Goal: Information Seeking & Learning: Learn about a topic

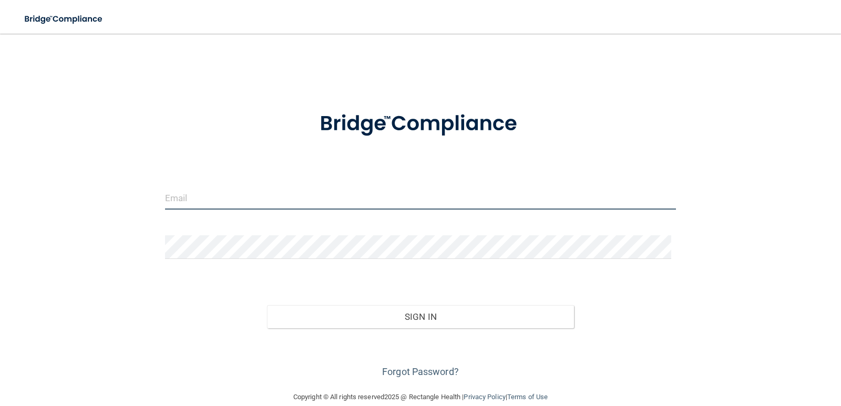
click at [277, 202] on input "email" at bounding box center [420, 198] width 511 height 24
type input "[EMAIL_ADDRESS][DOMAIN_NAME]"
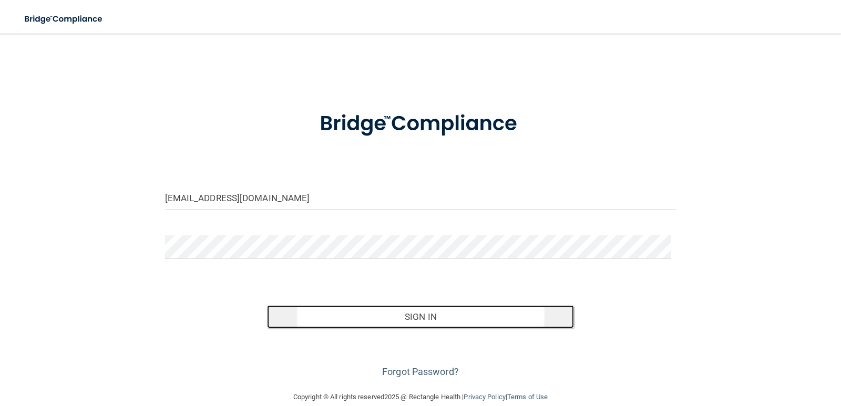
click at [421, 312] on button "Sign In" at bounding box center [420, 316] width 307 height 23
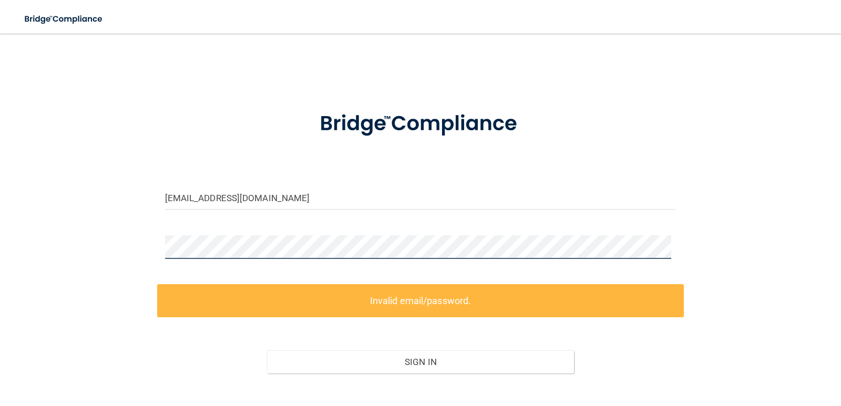
click at [153, 245] on div "kkgriff2020@gmail.com Invalid email/password. You don't have permission to acce…" at bounding box center [420, 234] width 799 height 381
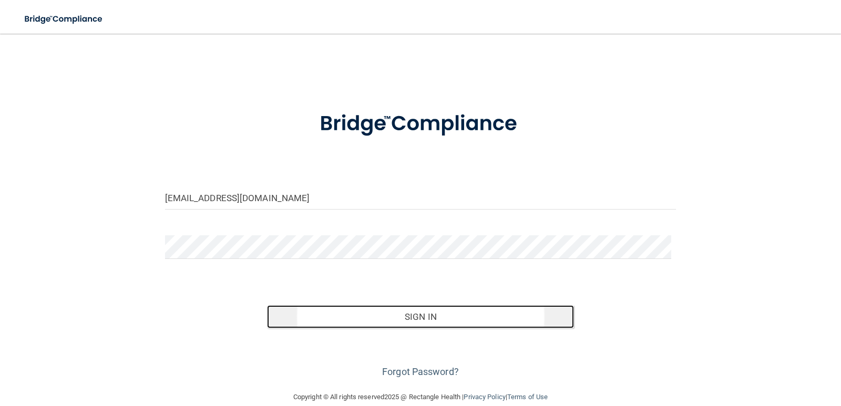
click at [427, 316] on button "Sign In" at bounding box center [420, 316] width 307 height 23
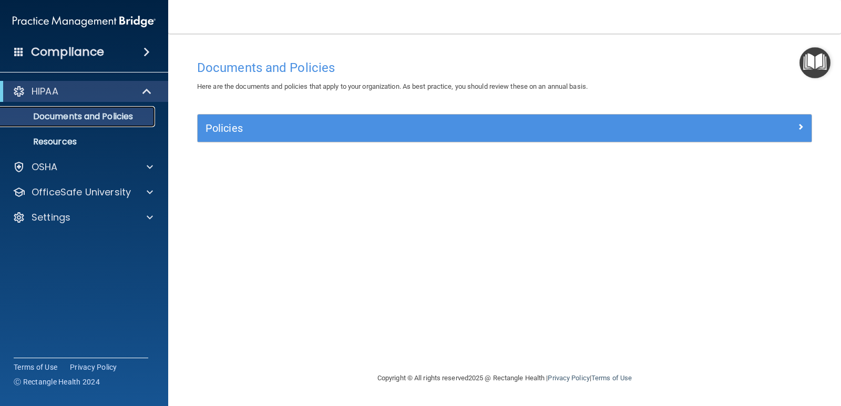
click at [95, 112] on p "Documents and Policies" at bounding box center [78, 116] width 143 height 11
click at [69, 140] on p "Resources" at bounding box center [78, 142] width 143 height 11
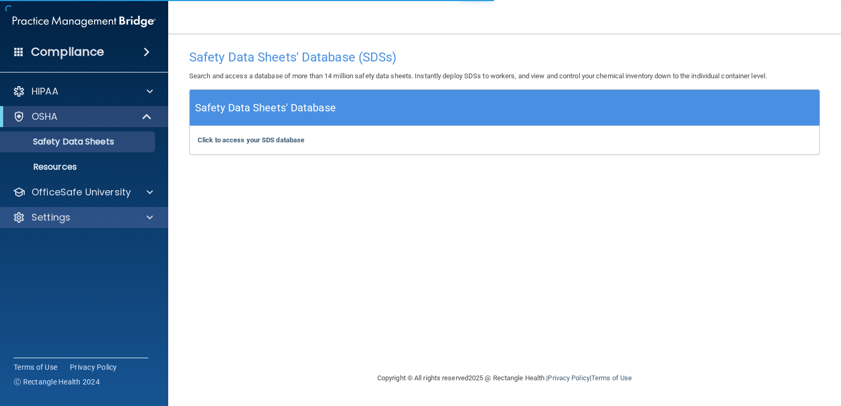
click at [91, 211] on div "Settings" at bounding box center [84, 217] width 169 height 21
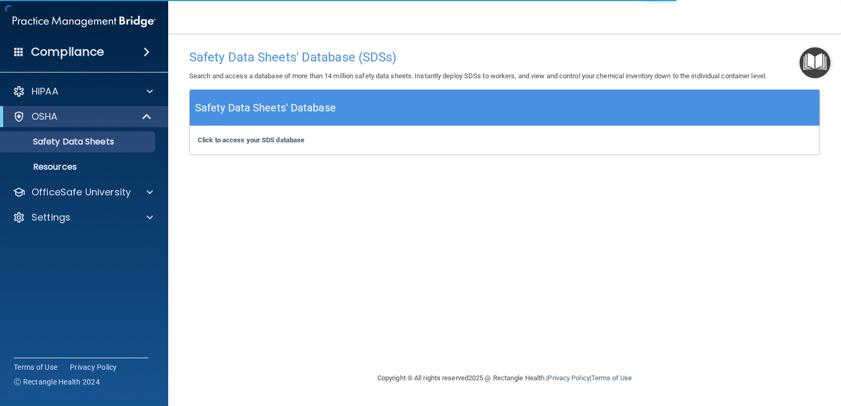
click at [120, 51] on div "Compliance" at bounding box center [84, 51] width 168 height 23
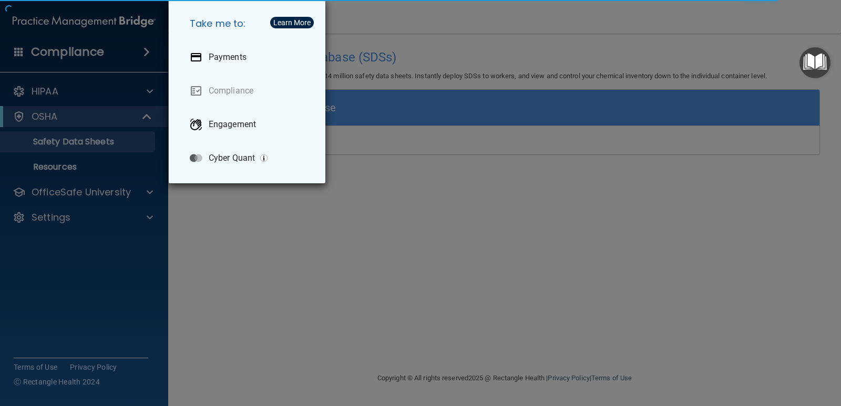
click at [222, 298] on div "Take me to: Payments Compliance Engagement Cyber Quant" at bounding box center [420, 203] width 841 height 406
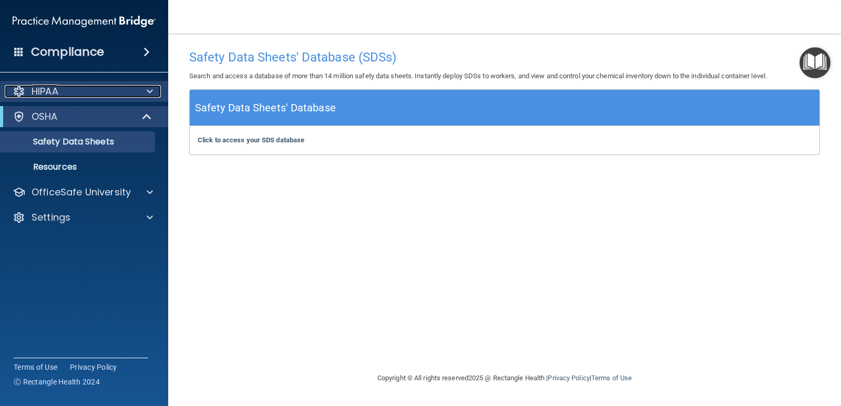
click at [150, 90] on span at bounding box center [150, 91] width 6 height 13
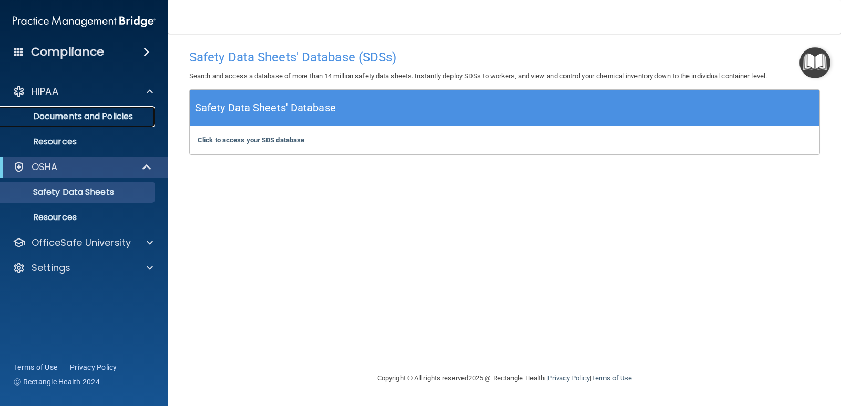
click at [152, 117] on link "Documents and Policies" at bounding box center [72, 116] width 166 height 21
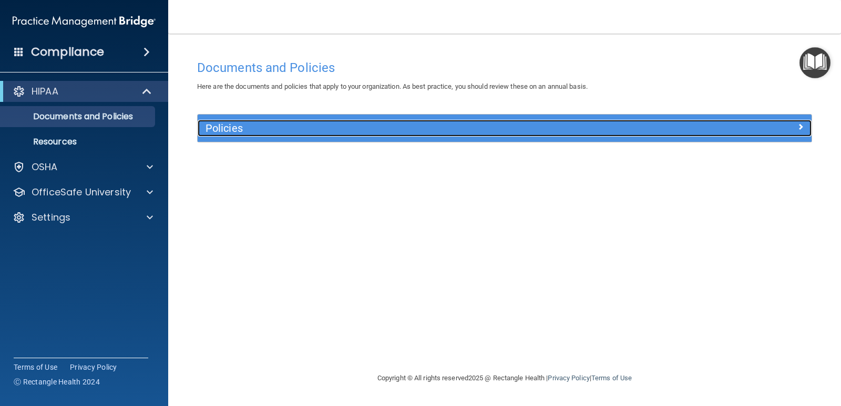
click at [216, 130] on h5 "Policies" at bounding box center [427, 128] width 445 height 12
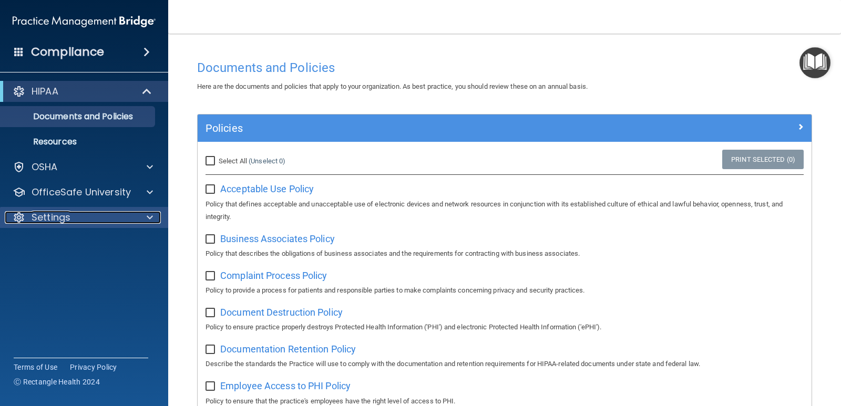
click at [54, 220] on p "Settings" at bounding box center [51, 217] width 39 height 13
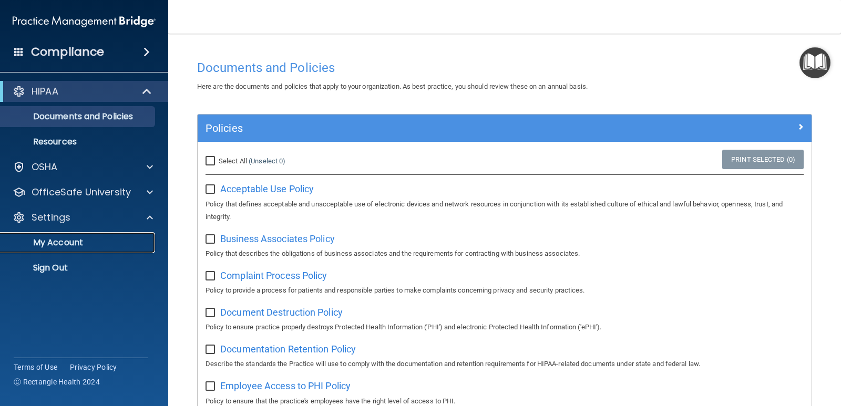
click at [58, 245] on p "My Account" at bounding box center [78, 242] width 143 height 11
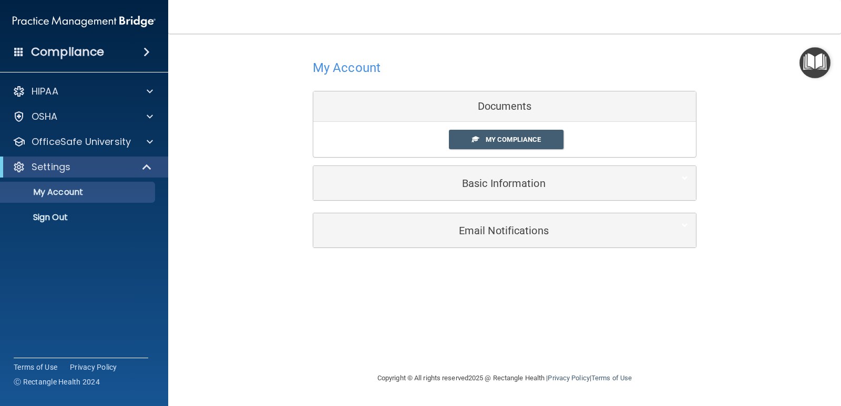
click at [56, 55] on h4 "Compliance" at bounding box center [67, 52] width 73 height 15
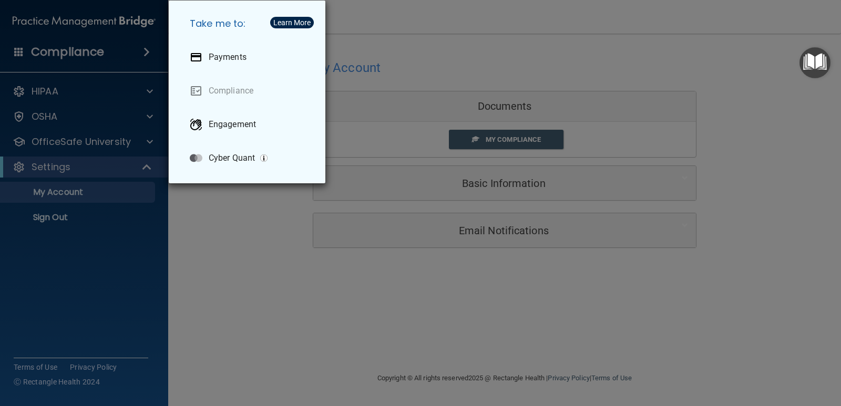
click at [196, 253] on div "Take me to: Payments Compliance Engagement Cyber Quant" at bounding box center [420, 203] width 841 height 406
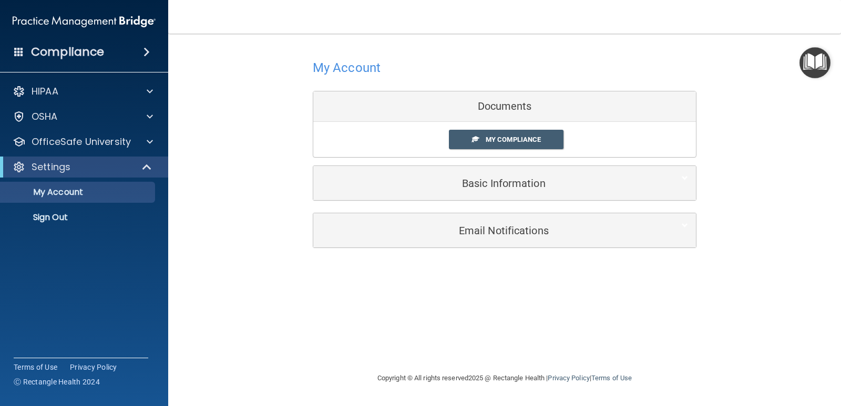
click at [368, 338] on div "My Account Documents My Compliance My Compliance My BAA Basic Information Full …" at bounding box center [504, 202] width 631 height 317
click at [63, 149] on div "OfficeSafe University" at bounding box center [84, 141] width 169 height 21
click at [66, 146] on p "OfficeSafe University" at bounding box center [81, 142] width 99 height 13
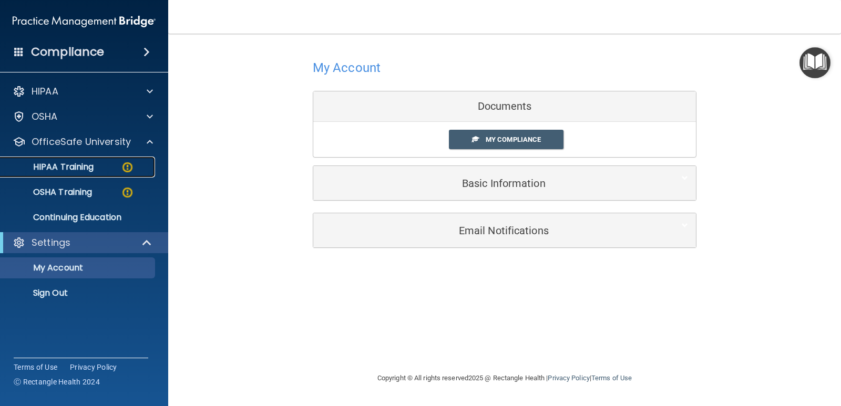
click at [66, 170] on p "HIPAA Training" at bounding box center [50, 167] width 87 height 11
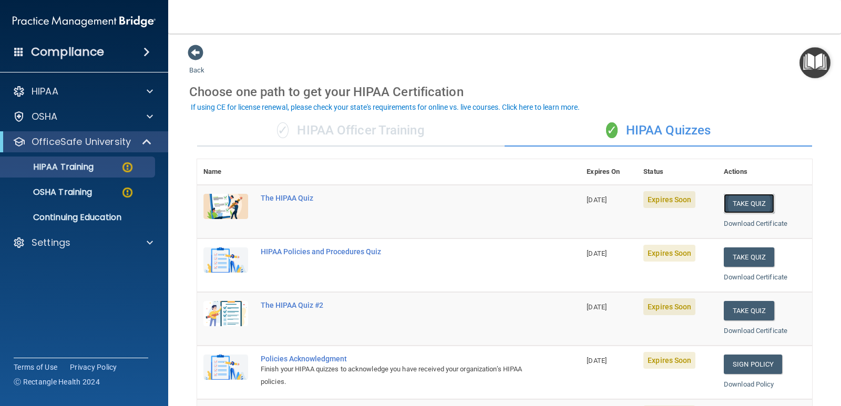
click at [751, 201] on button "Take Quiz" at bounding box center [749, 203] width 50 height 19
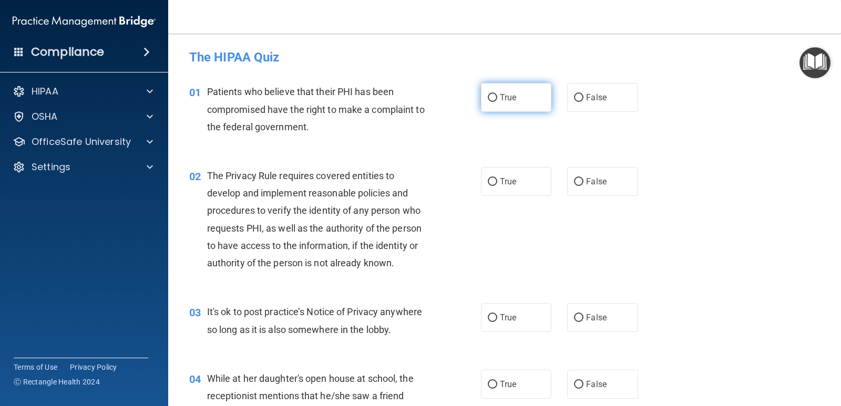
click at [488, 96] on input "True" at bounding box center [492, 98] width 9 height 8
radio input "true"
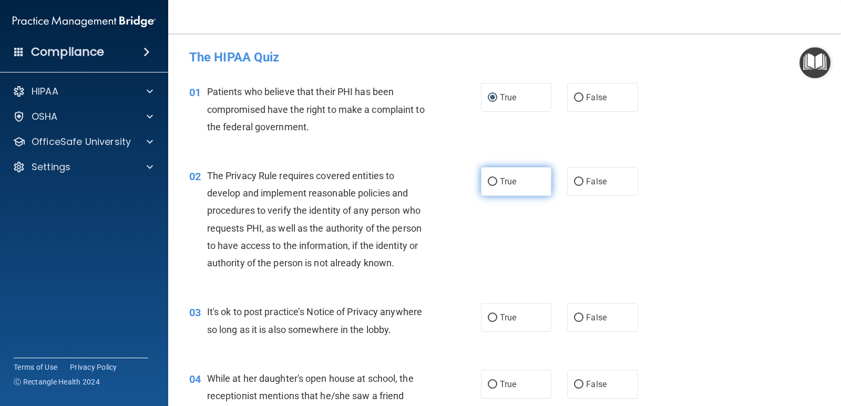
click at [490, 179] on input "True" at bounding box center [492, 182] width 9 height 8
radio input "true"
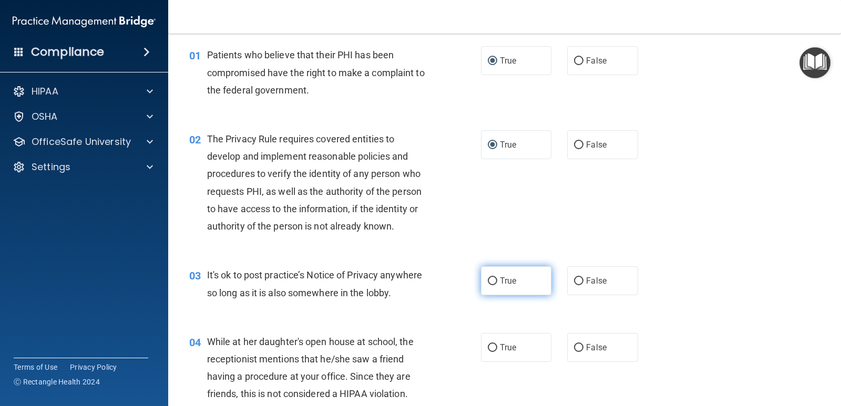
scroll to position [105, 0]
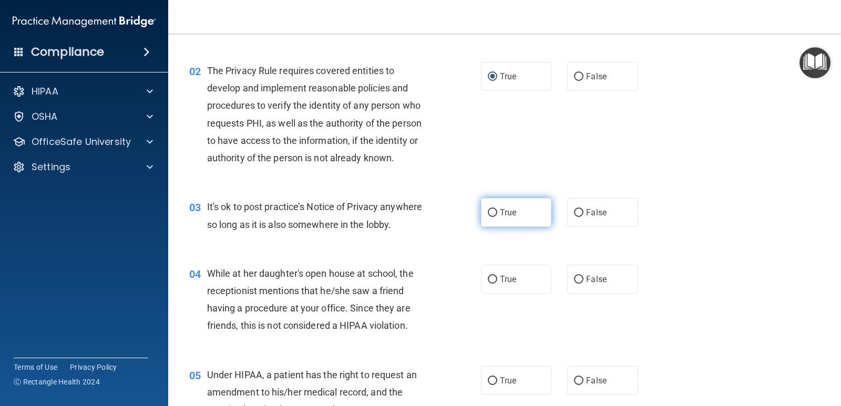
click at [488, 211] on input "True" at bounding box center [492, 213] width 9 height 8
radio input "true"
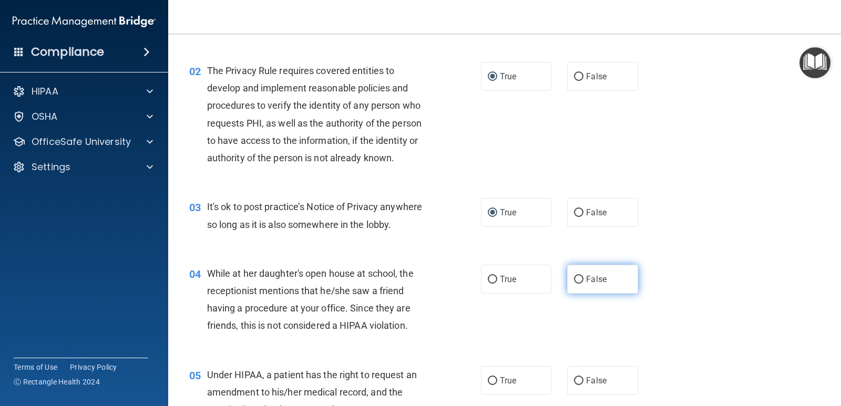
click at [581, 278] on label "False" at bounding box center [602, 279] width 70 height 29
click at [581, 278] on input "False" at bounding box center [578, 280] width 9 height 8
radio input "true"
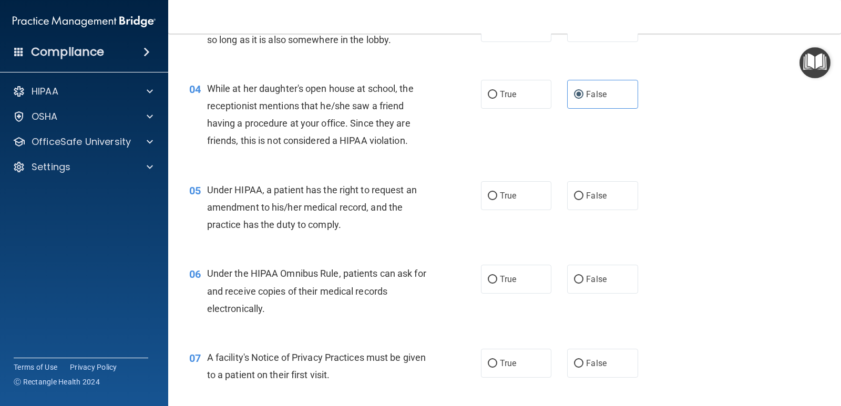
scroll to position [315, 0]
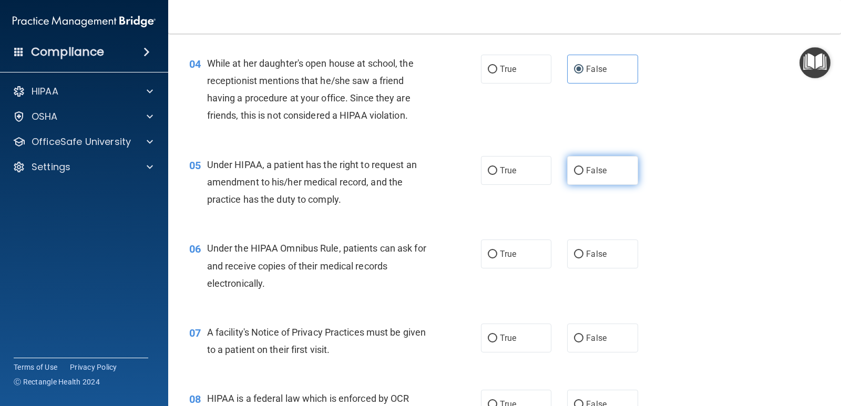
click at [586, 171] on span "False" at bounding box center [596, 171] width 20 height 10
click at [583, 171] on input "False" at bounding box center [578, 171] width 9 height 8
radio input "true"
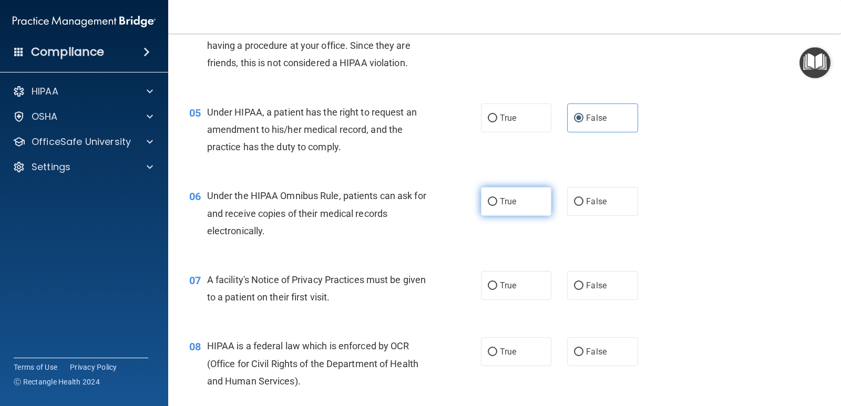
click at [508, 202] on span "True" at bounding box center [508, 202] width 16 height 10
click at [497, 202] on input "True" at bounding box center [492, 202] width 9 height 8
radio input "true"
click at [514, 284] on label "True" at bounding box center [516, 285] width 70 height 29
click at [497, 284] on input "True" at bounding box center [492, 286] width 9 height 8
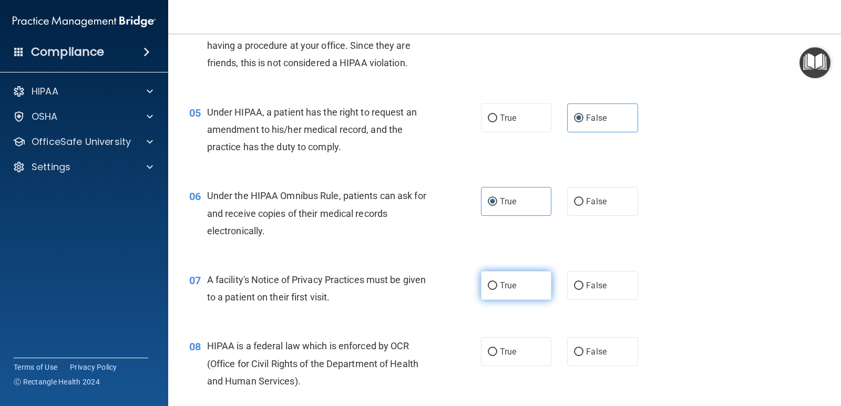
radio input "true"
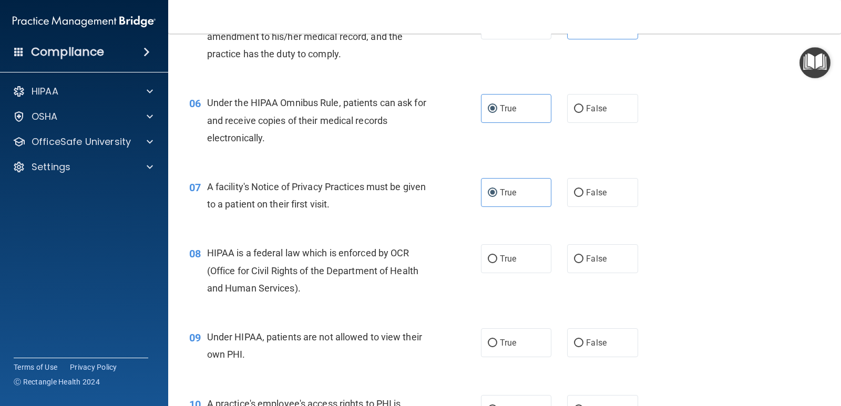
scroll to position [473, 0]
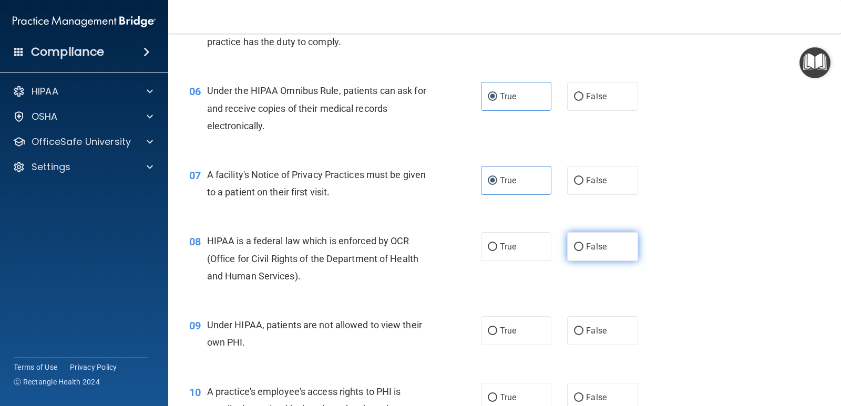
click at [590, 244] on span "False" at bounding box center [596, 247] width 20 height 10
click at [583, 244] on input "False" at bounding box center [578, 247] width 9 height 8
radio input "true"
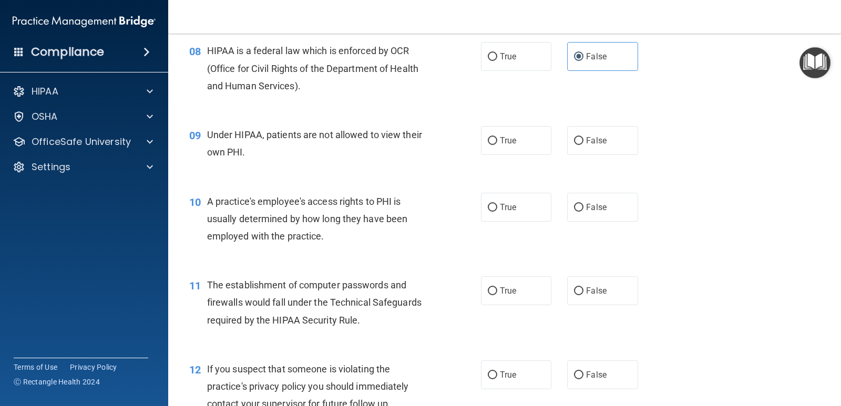
scroll to position [683, 0]
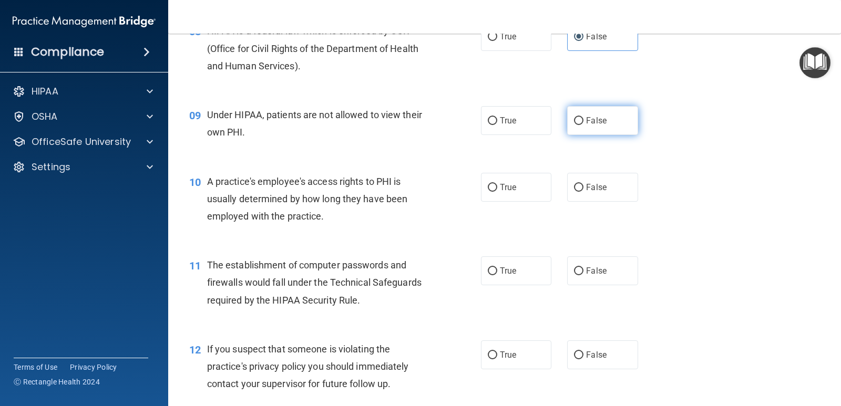
click at [588, 118] on span "False" at bounding box center [596, 121] width 20 height 10
click at [583, 118] on input "False" at bounding box center [578, 121] width 9 height 8
radio input "true"
click at [574, 185] on input "False" at bounding box center [578, 188] width 9 height 8
radio input "true"
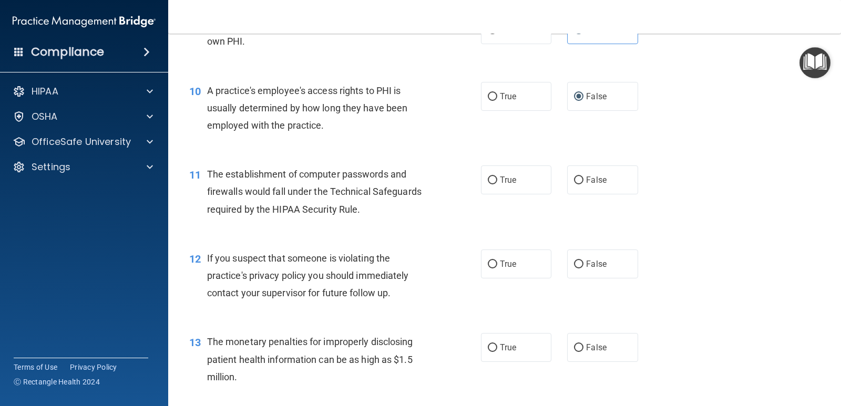
scroll to position [788, 0]
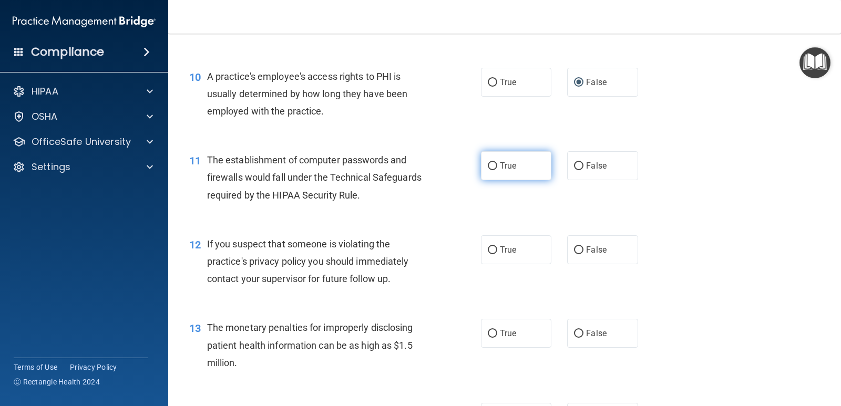
click at [489, 164] on input "True" at bounding box center [492, 166] width 9 height 8
radio input "true"
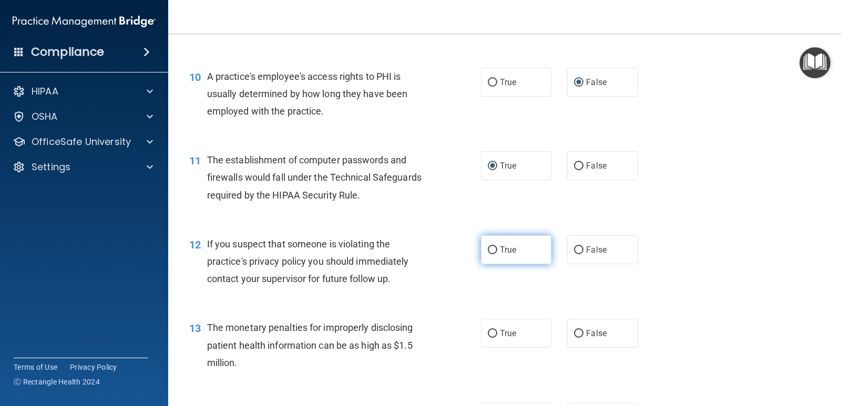
click at [509, 249] on span "True" at bounding box center [508, 250] width 16 height 10
click at [497, 249] on input "True" at bounding box center [492, 250] width 9 height 8
radio input "true"
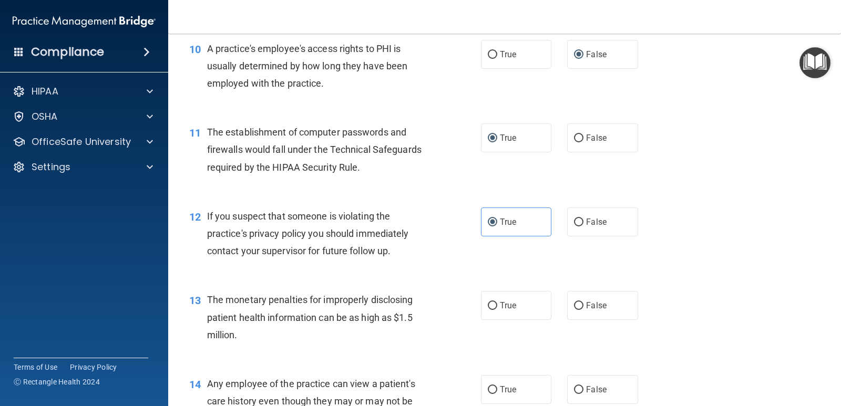
scroll to position [841, 0]
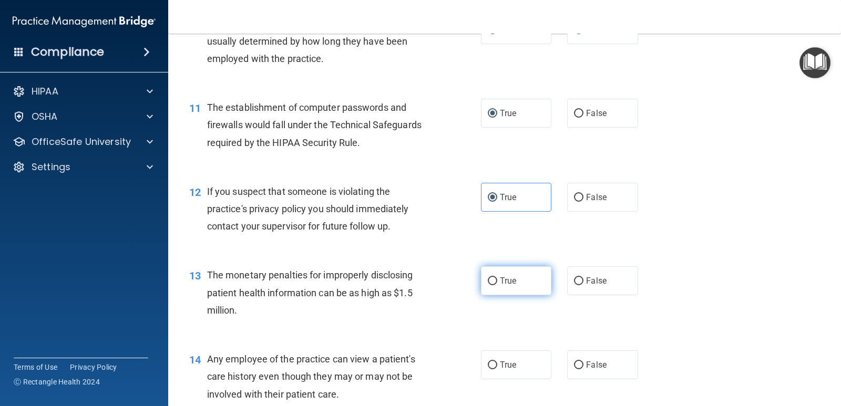
click at [490, 277] on input "True" at bounding box center [492, 281] width 9 height 8
radio input "true"
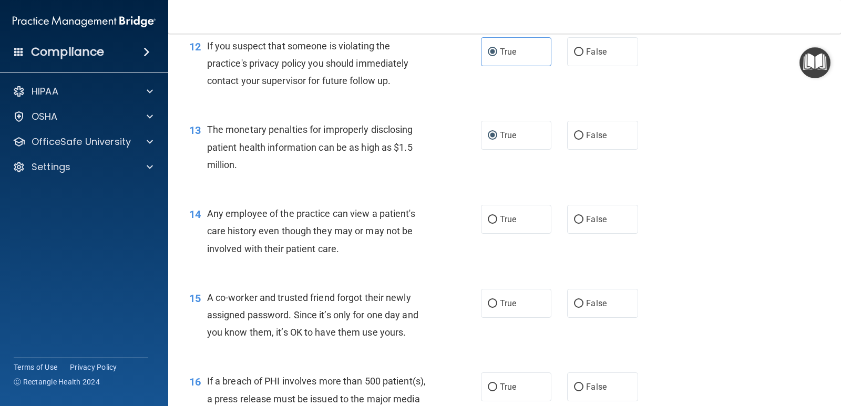
scroll to position [998, 0]
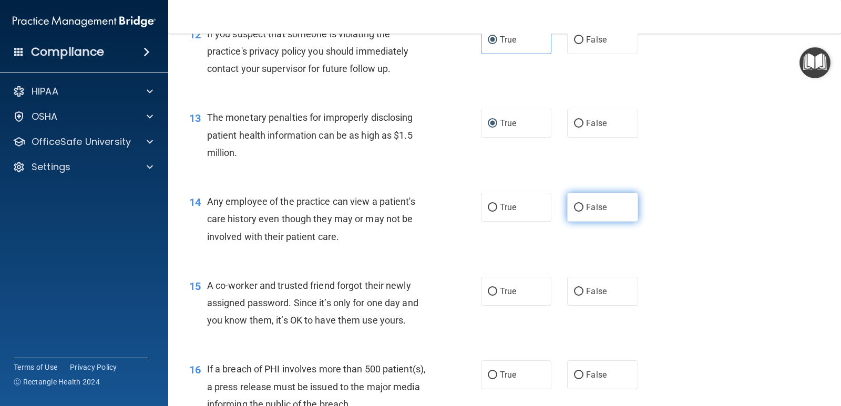
click at [578, 206] on input "False" at bounding box center [578, 208] width 9 height 8
radio input "true"
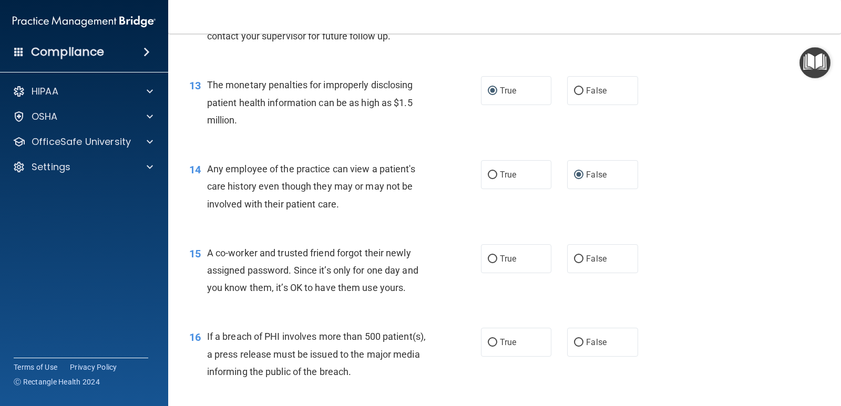
scroll to position [1156, 0]
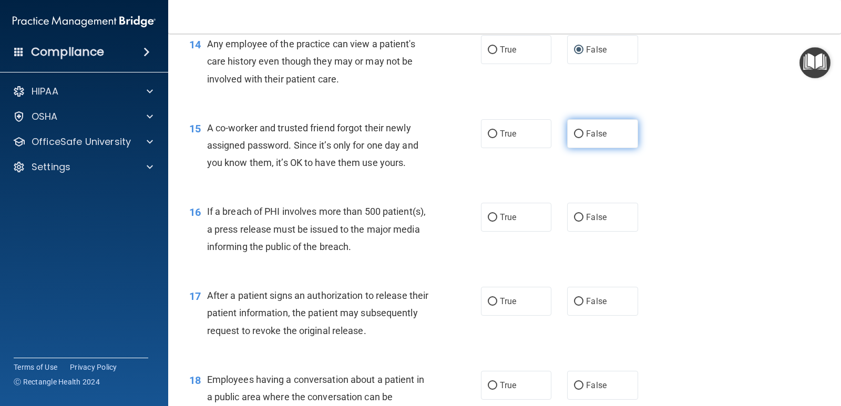
click at [581, 130] on label "False" at bounding box center [602, 133] width 70 height 29
click at [581, 130] on input "False" at bounding box center [578, 134] width 9 height 8
radio input "true"
click at [507, 216] on span "True" at bounding box center [508, 217] width 16 height 10
click at [497, 216] on input "True" at bounding box center [492, 218] width 9 height 8
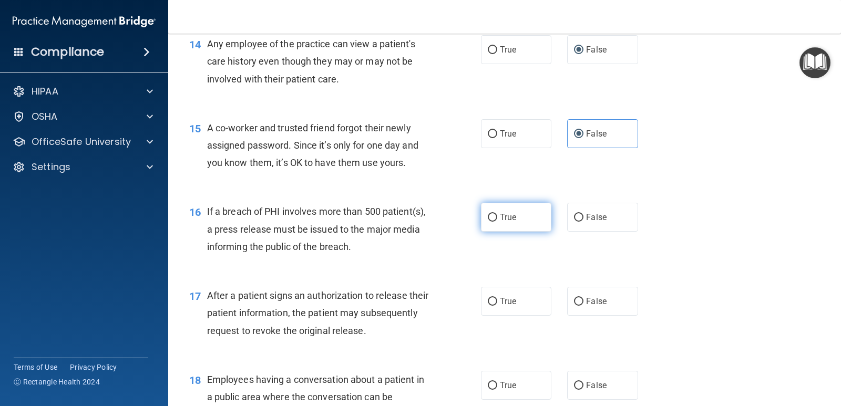
radio input "true"
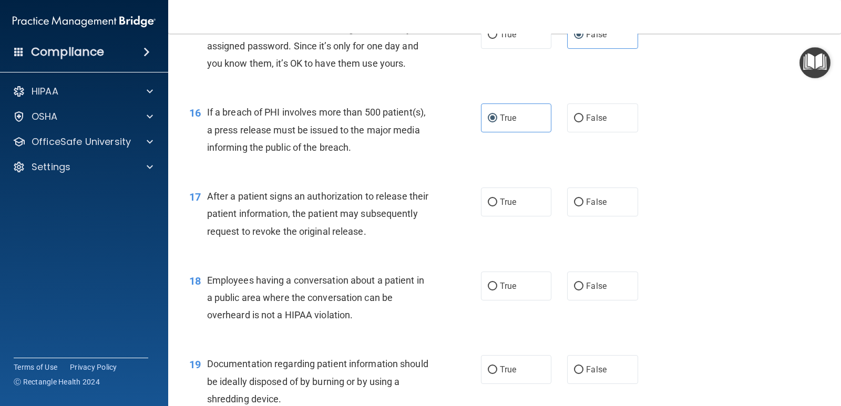
scroll to position [1261, 0]
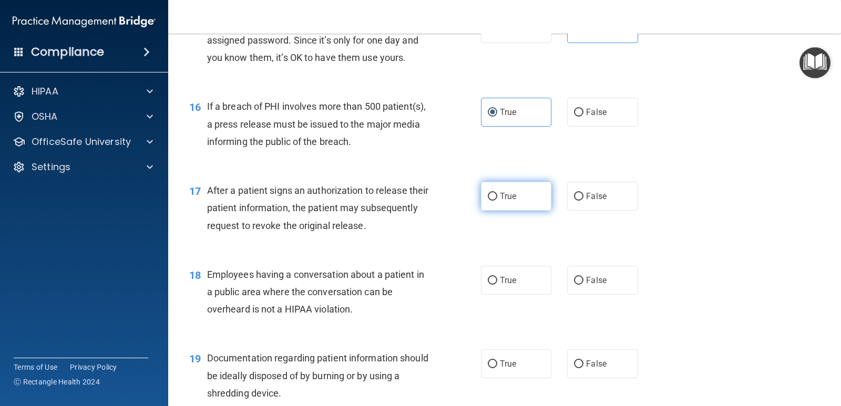
click at [517, 197] on label "True" at bounding box center [516, 196] width 70 height 29
click at [497, 197] on input "True" at bounding box center [492, 197] width 9 height 8
radio input "true"
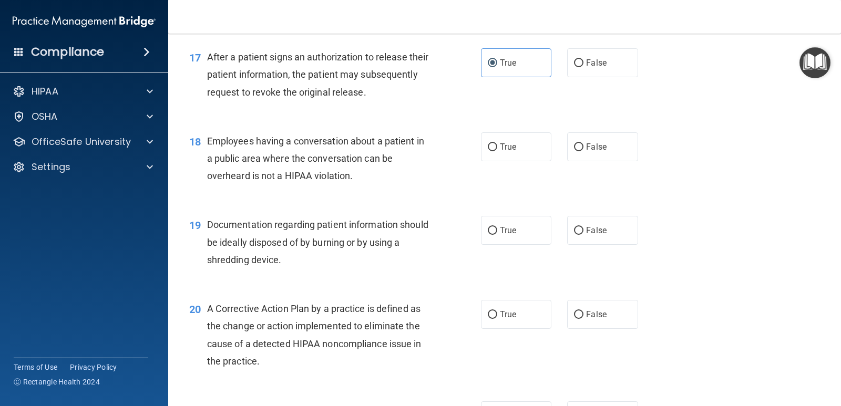
scroll to position [1419, 0]
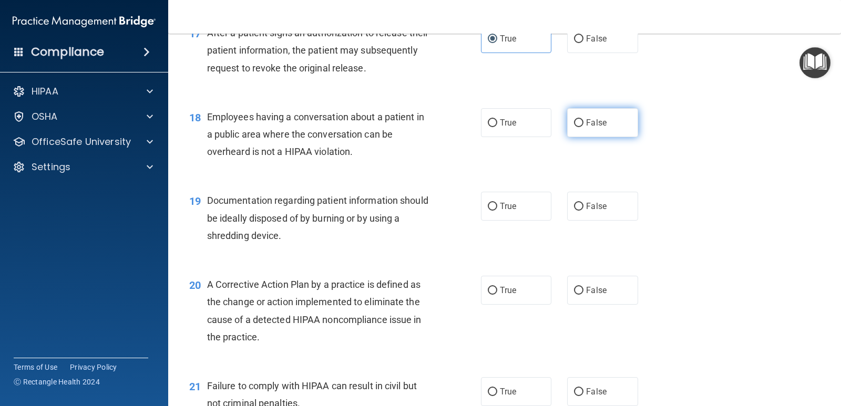
click at [578, 120] on input "False" at bounding box center [578, 123] width 9 height 8
radio input "true"
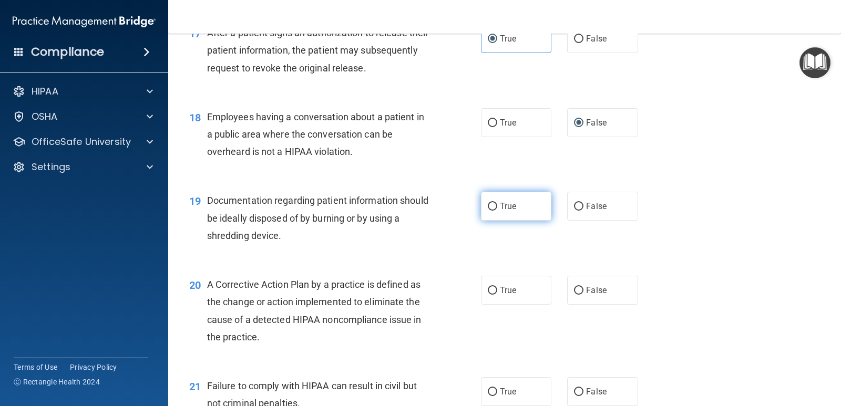
click at [489, 205] on input "True" at bounding box center [492, 207] width 9 height 8
radio input "true"
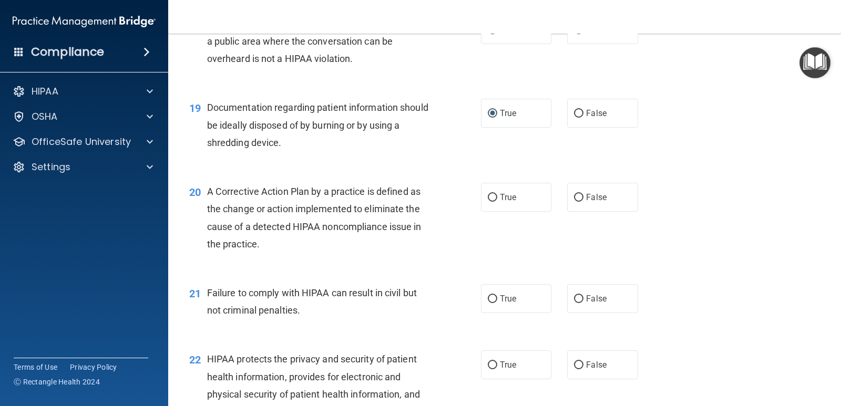
scroll to position [1524, 0]
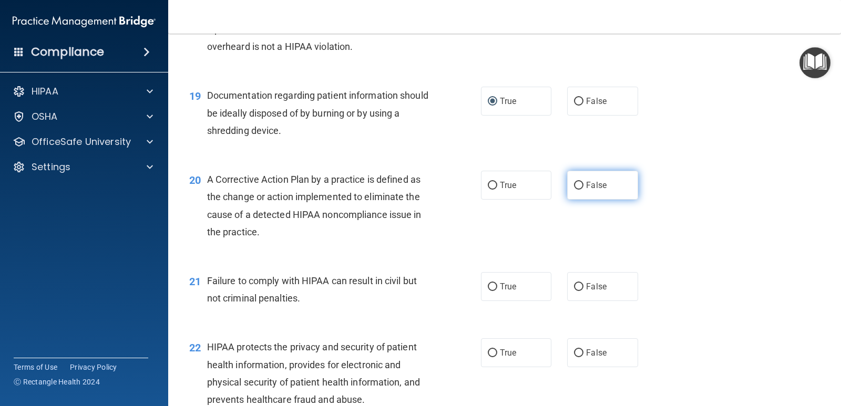
click at [578, 185] on input "False" at bounding box center [578, 186] width 9 height 8
radio input "true"
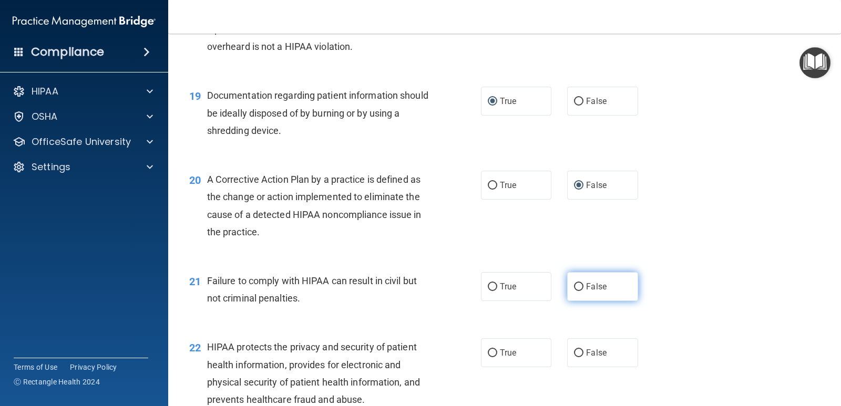
click at [601, 288] on span "False" at bounding box center [596, 287] width 20 height 10
click at [583, 288] on input "False" at bounding box center [578, 287] width 9 height 8
radio input "true"
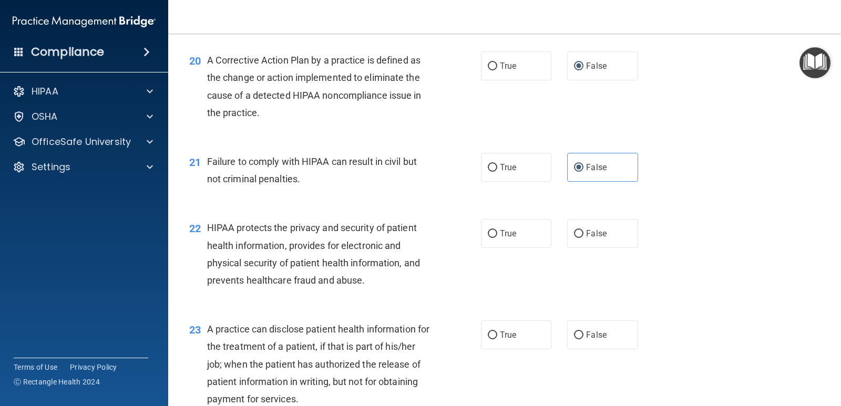
scroll to position [1681, 0]
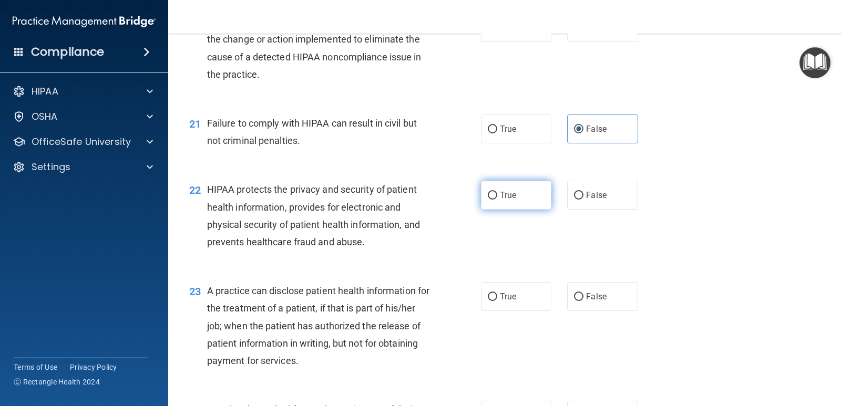
click at [500, 193] on span "True" at bounding box center [508, 195] width 16 height 10
click at [497, 193] on input "True" at bounding box center [492, 196] width 9 height 8
radio input "true"
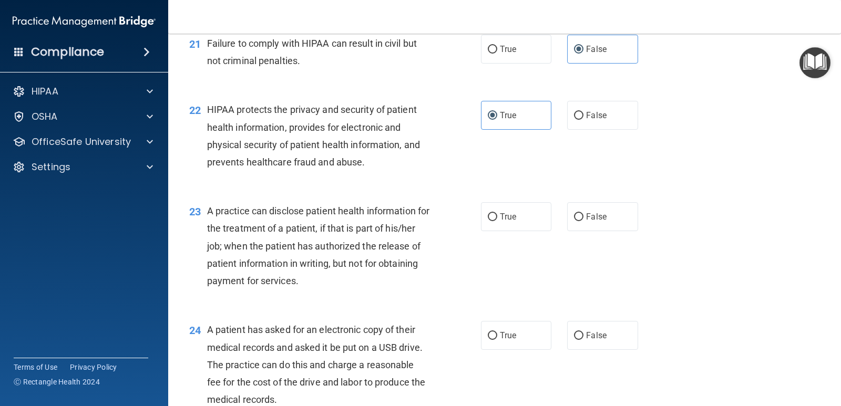
scroll to position [1786, 0]
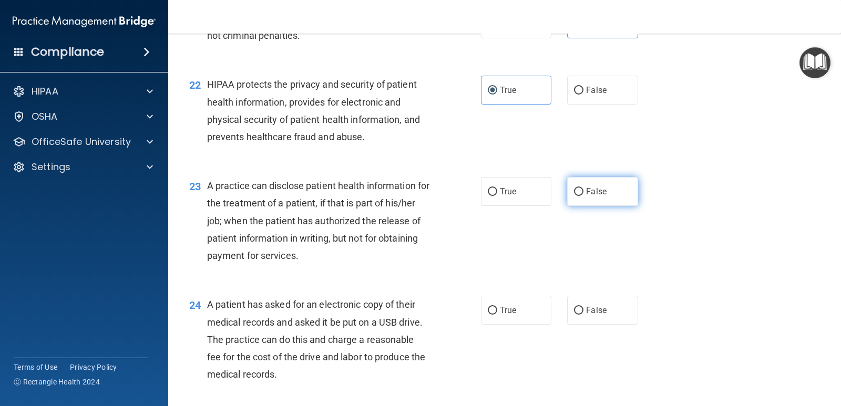
click at [577, 190] on input "False" at bounding box center [578, 192] width 9 height 8
radio input "true"
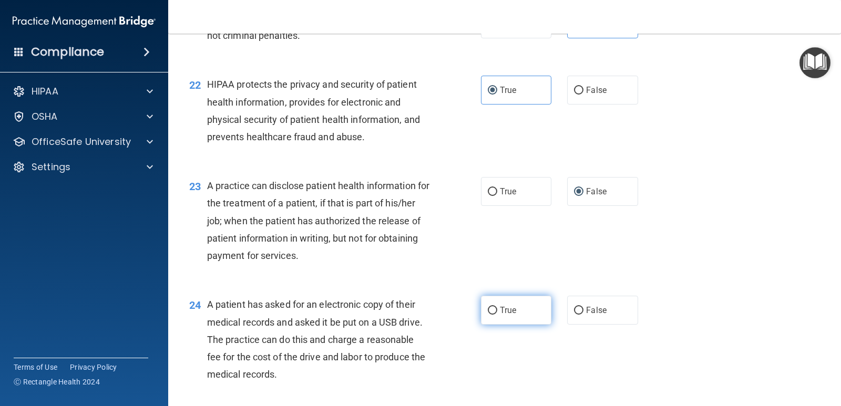
click at [505, 307] on span "True" at bounding box center [508, 310] width 16 height 10
click at [497, 307] on input "True" at bounding box center [492, 311] width 9 height 8
radio input "true"
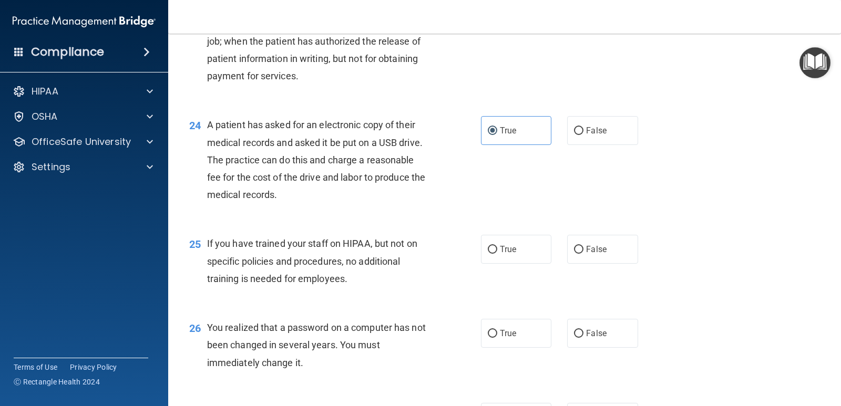
scroll to position [1997, 0]
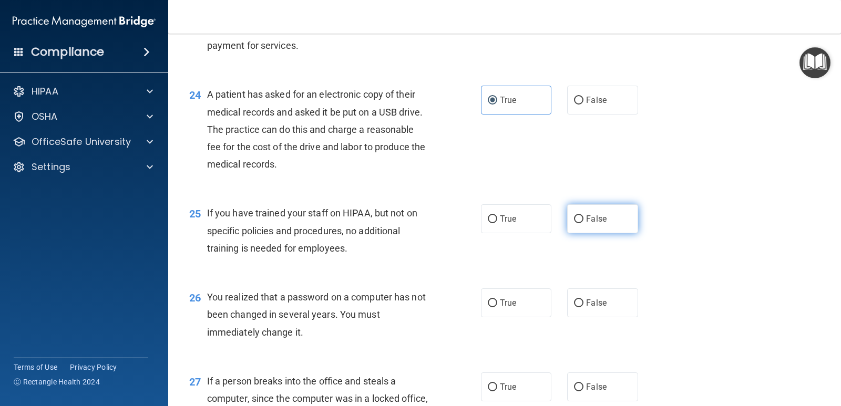
click at [586, 218] on span "False" at bounding box center [596, 219] width 20 height 10
click at [583, 218] on input "False" at bounding box center [578, 219] width 9 height 8
radio input "true"
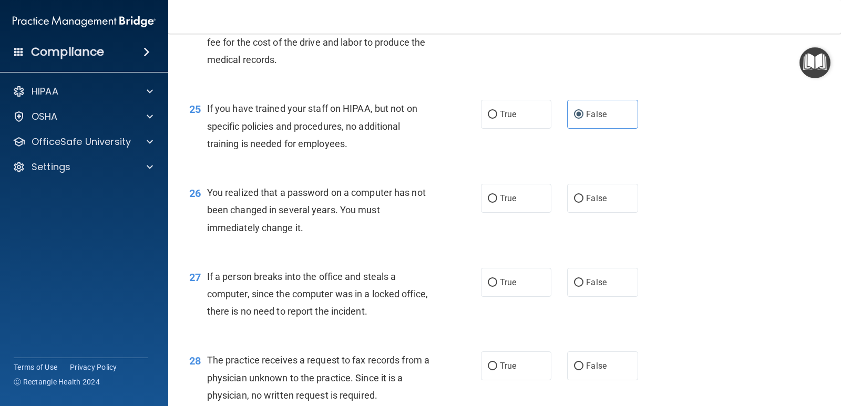
scroll to position [2102, 0]
click at [506, 199] on span "True" at bounding box center [508, 198] width 16 height 10
click at [497, 199] on input "True" at bounding box center [492, 198] width 9 height 8
radio input "true"
click at [586, 280] on span "False" at bounding box center [596, 282] width 20 height 10
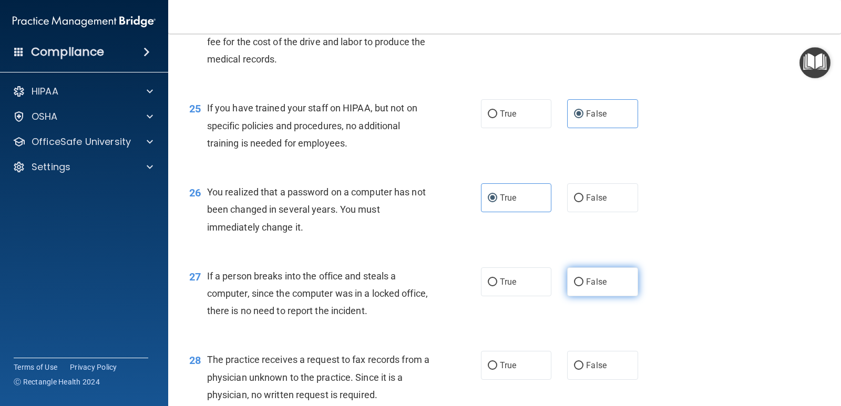
click at [582, 280] on input "False" at bounding box center [578, 282] width 9 height 8
radio input "true"
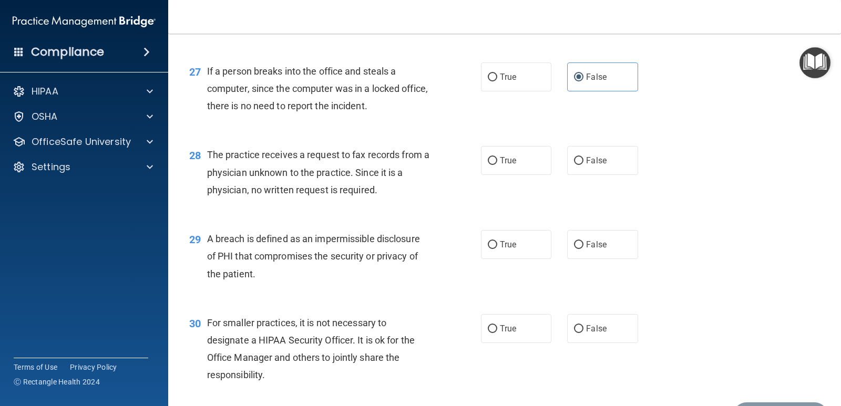
scroll to position [2312, 0]
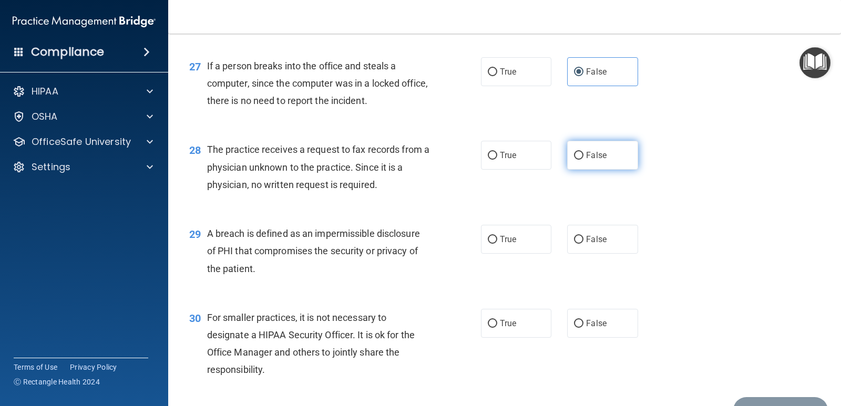
click at [586, 152] on span "False" at bounding box center [596, 155] width 20 height 10
click at [583, 152] on input "False" at bounding box center [578, 156] width 9 height 8
radio input "true"
click at [500, 240] on span "True" at bounding box center [508, 239] width 16 height 10
click at [497, 240] on input "True" at bounding box center [492, 240] width 9 height 8
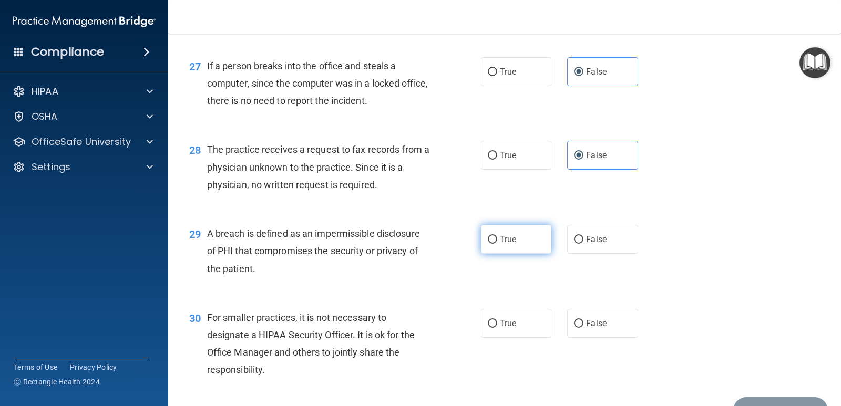
radio input "true"
click at [600, 321] on span "False" at bounding box center [596, 323] width 20 height 10
click at [583, 321] on input "False" at bounding box center [578, 324] width 9 height 8
radio input "true"
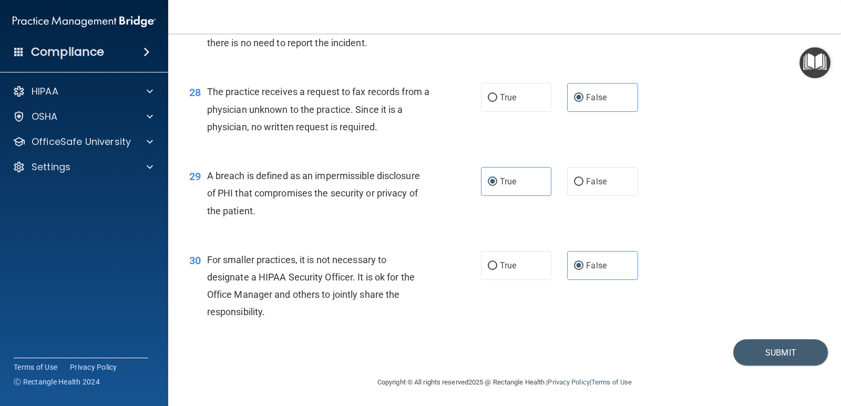
scroll to position [2371, 0]
click at [770, 348] on button "Submit" at bounding box center [780, 351] width 95 height 27
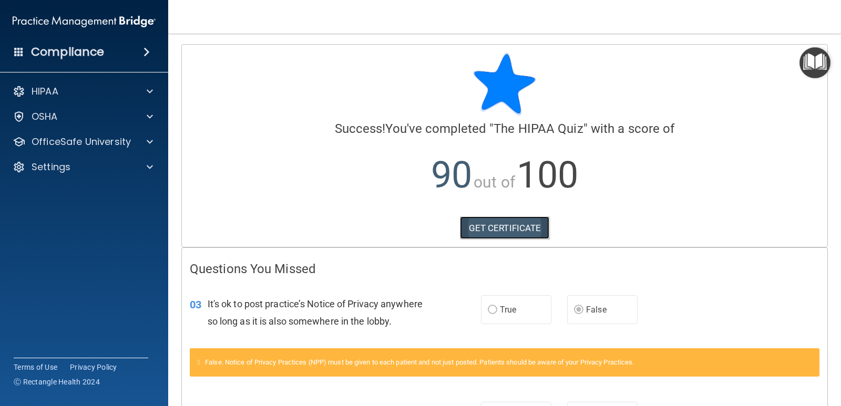
click at [493, 226] on link "GET CERTIFICATE" at bounding box center [505, 227] width 90 height 23
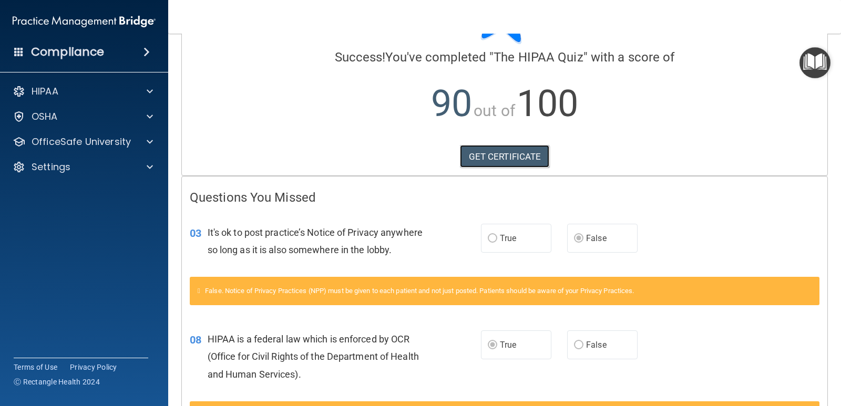
scroll to position [299, 0]
